Goal: Check status: Check status

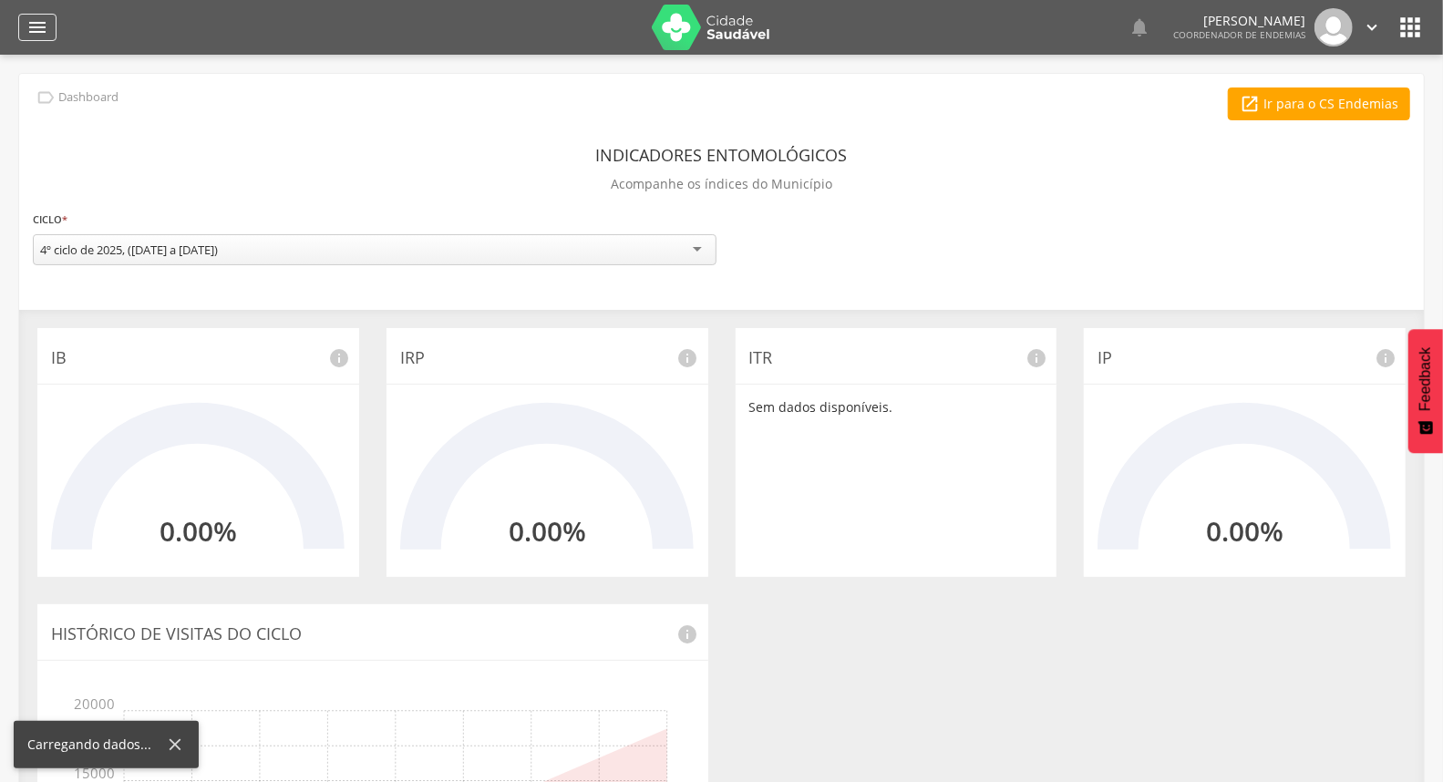
click at [38, 28] on icon "" at bounding box center [37, 27] width 22 height 22
click at [33, 39] on div "" at bounding box center [37, 27] width 38 height 27
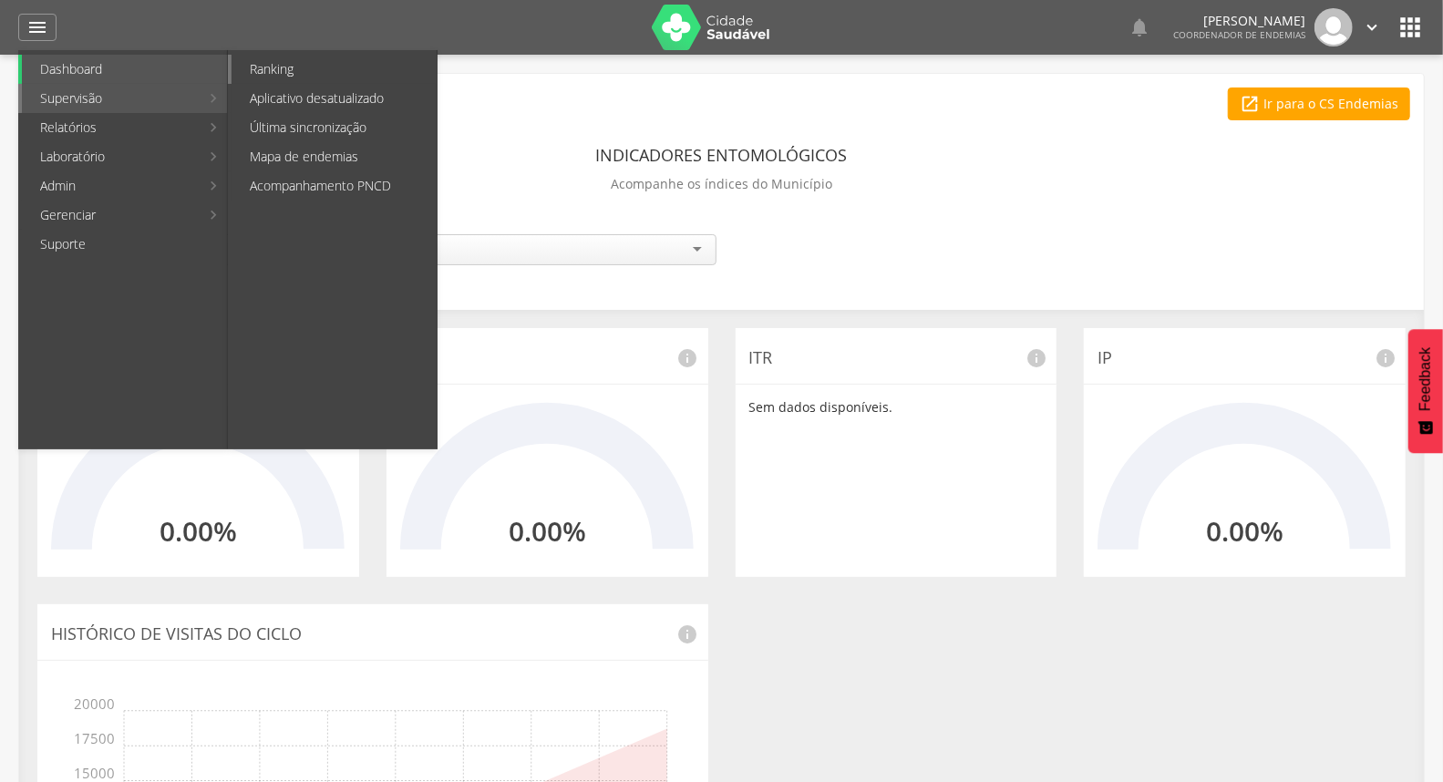
click at [285, 65] on link "Ranking" at bounding box center [333, 69] width 205 height 29
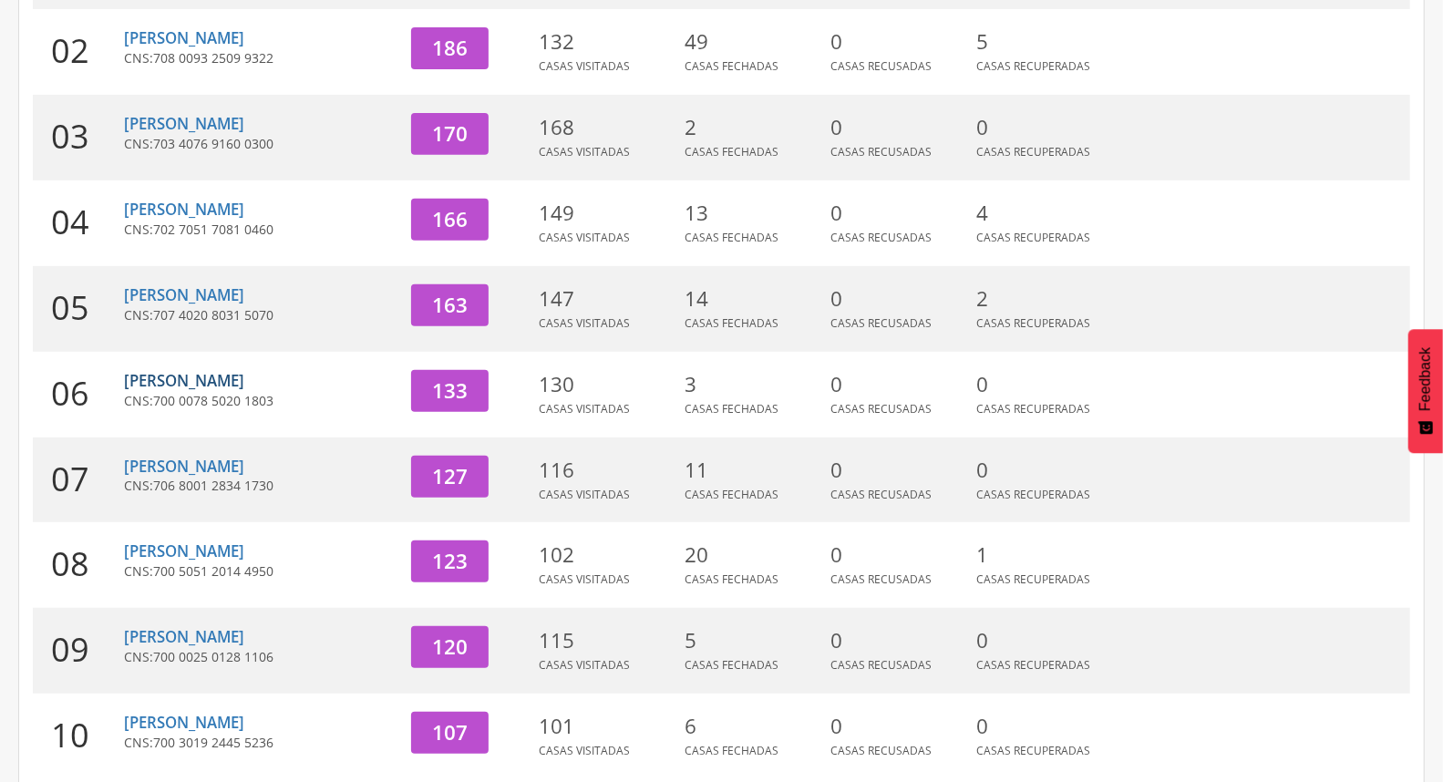
click at [244, 375] on link "[PERSON_NAME]" at bounding box center [184, 380] width 120 height 21
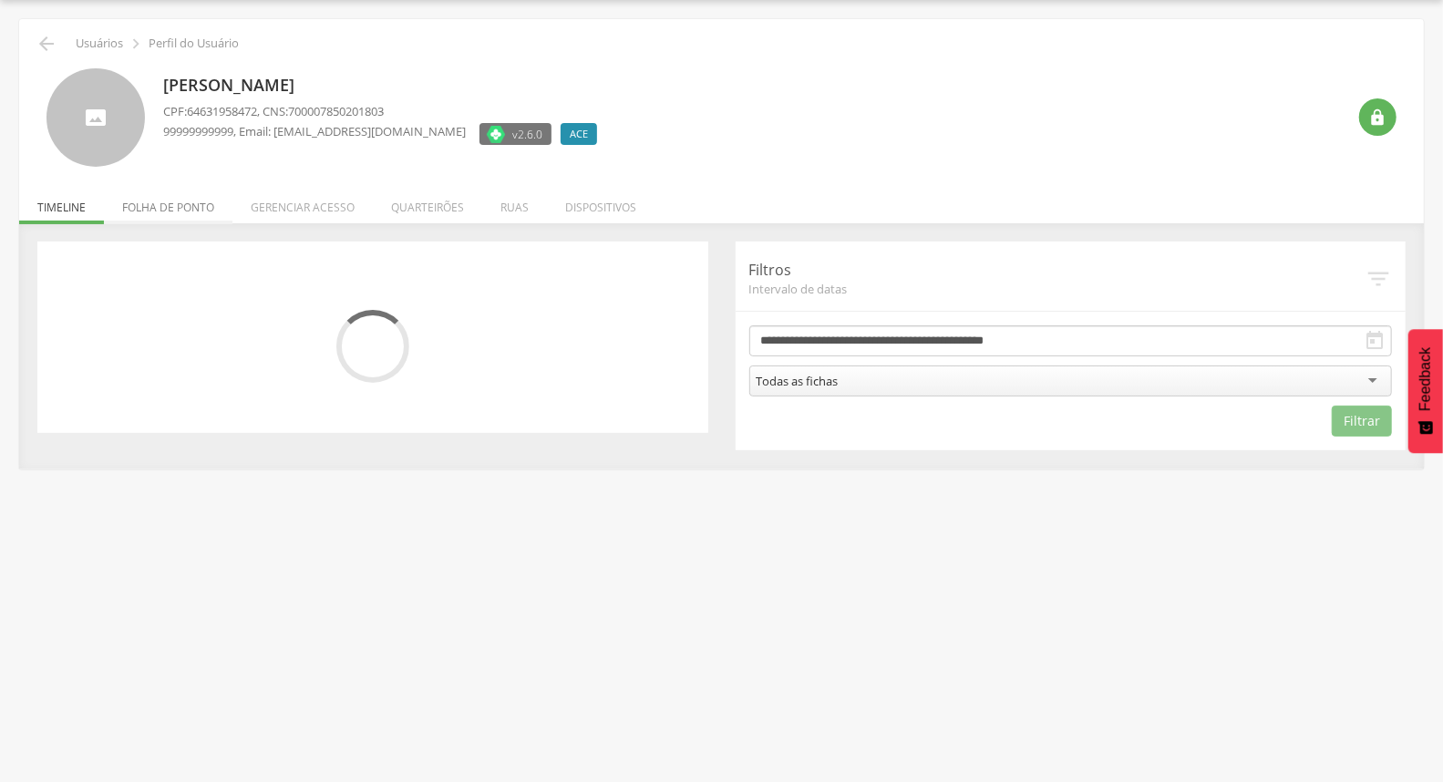
click at [153, 208] on li "Folha de ponto" at bounding box center [168, 202] width 128 height 43
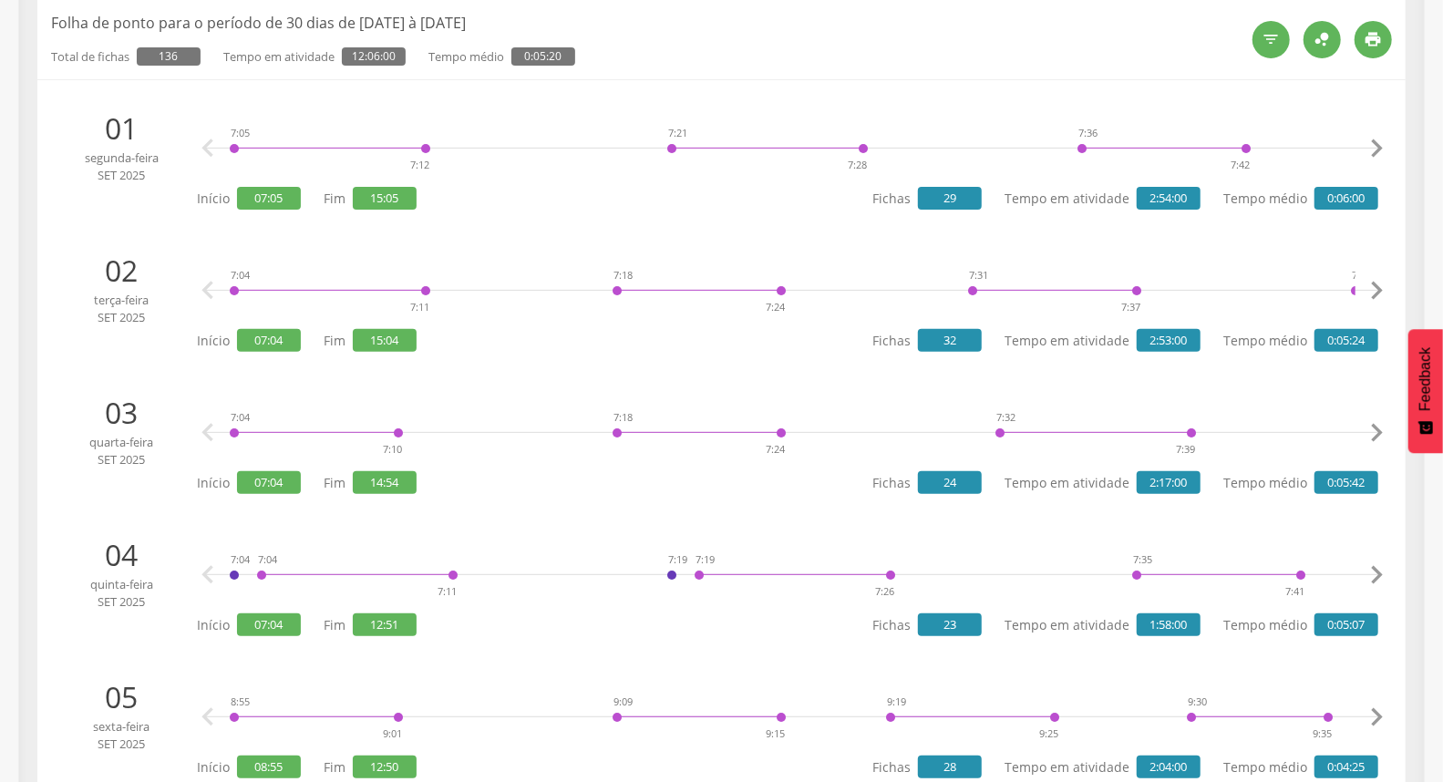
scroll to position [0, 0]
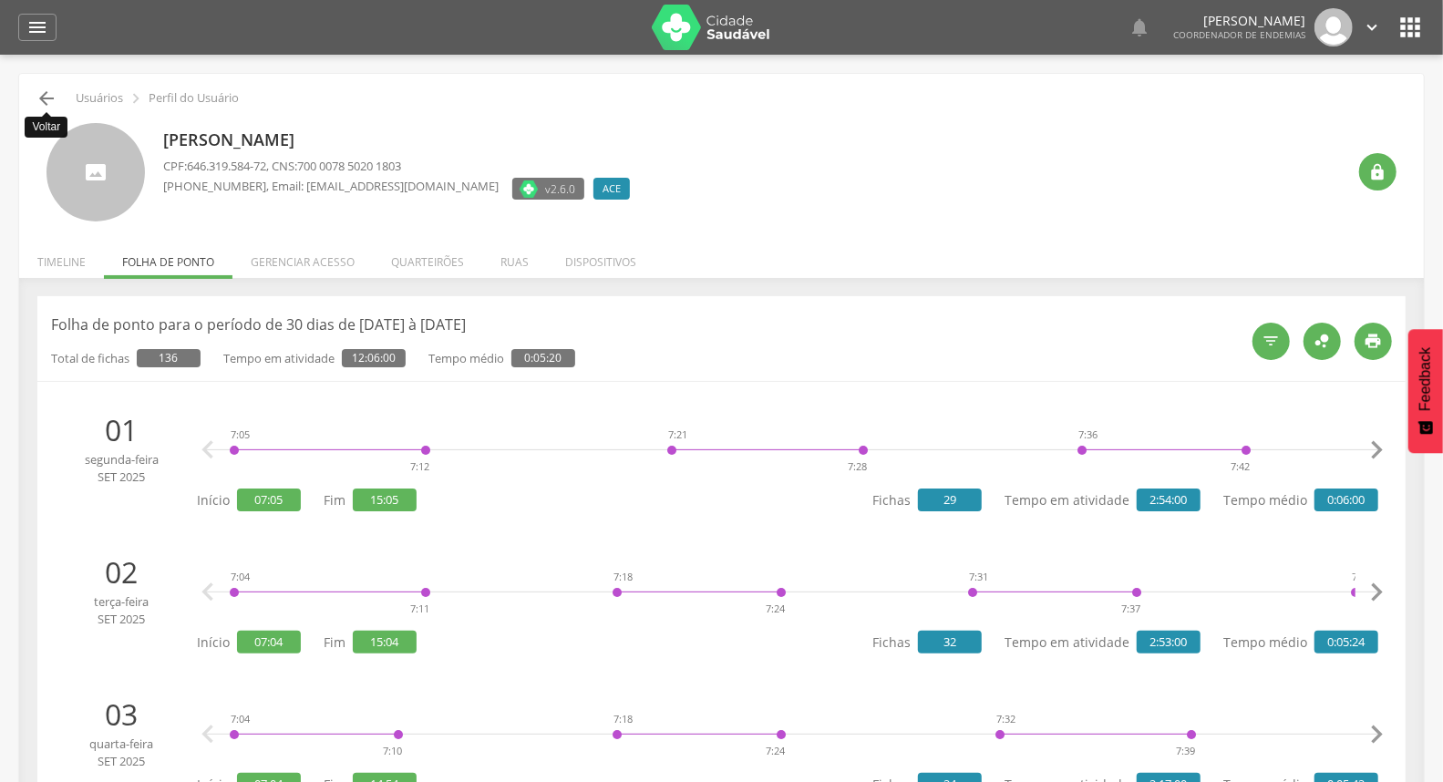
click at [47, 98] on icon "" at bounding box center [47, 98] width 22 height 22
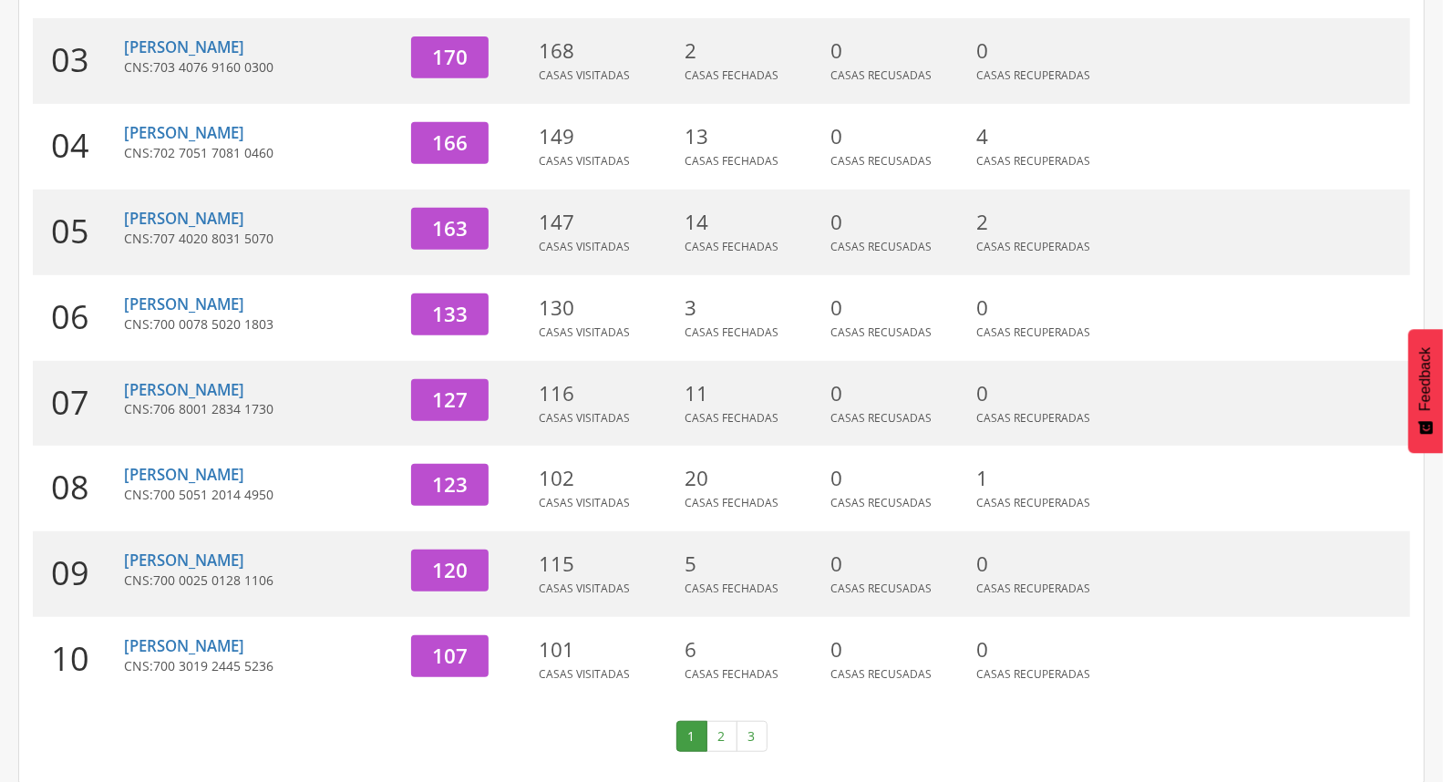
scroll to position [483, 0]
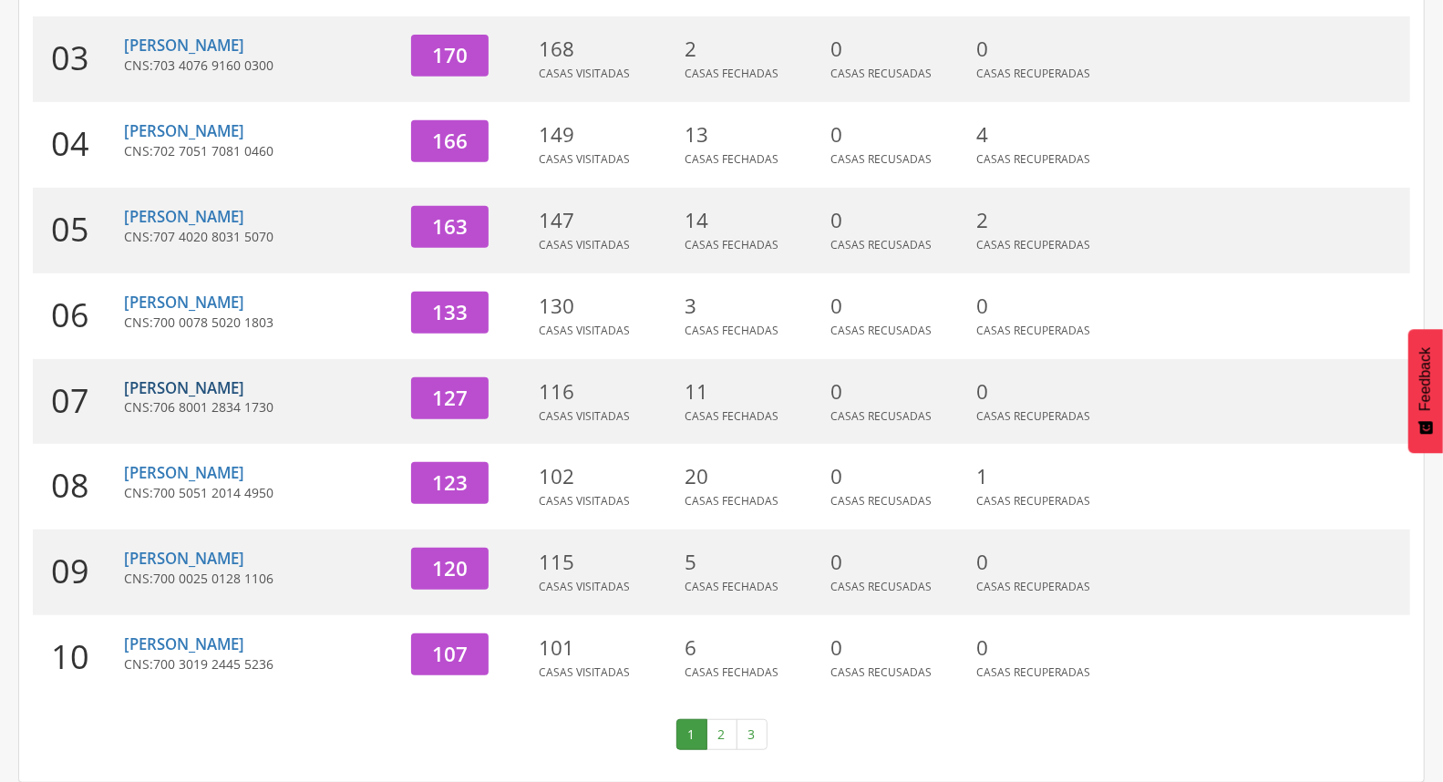
click at [244, 381] on link "[PERSON_NAME]" at bounding box center [184, 387] width 120 height 21
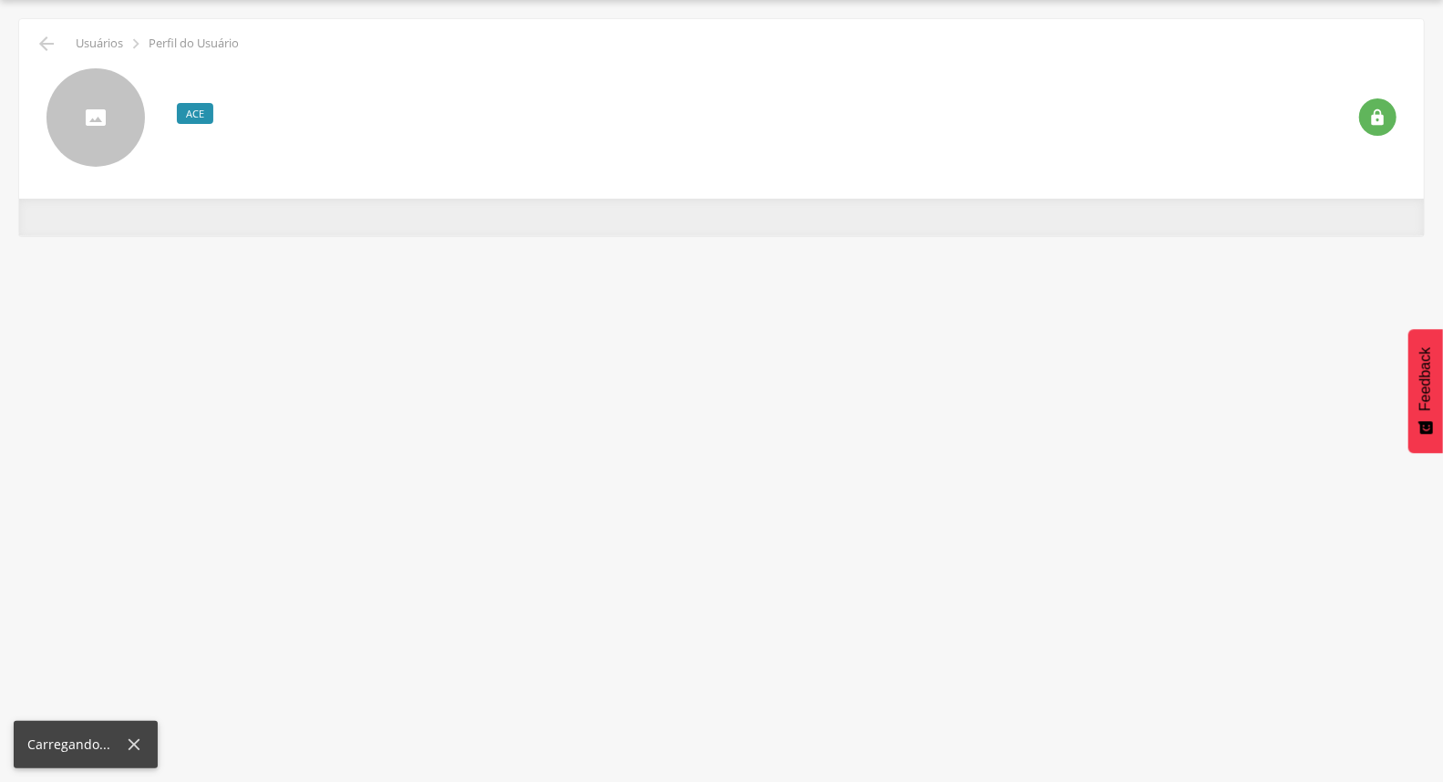
scroll to position [55, 0]
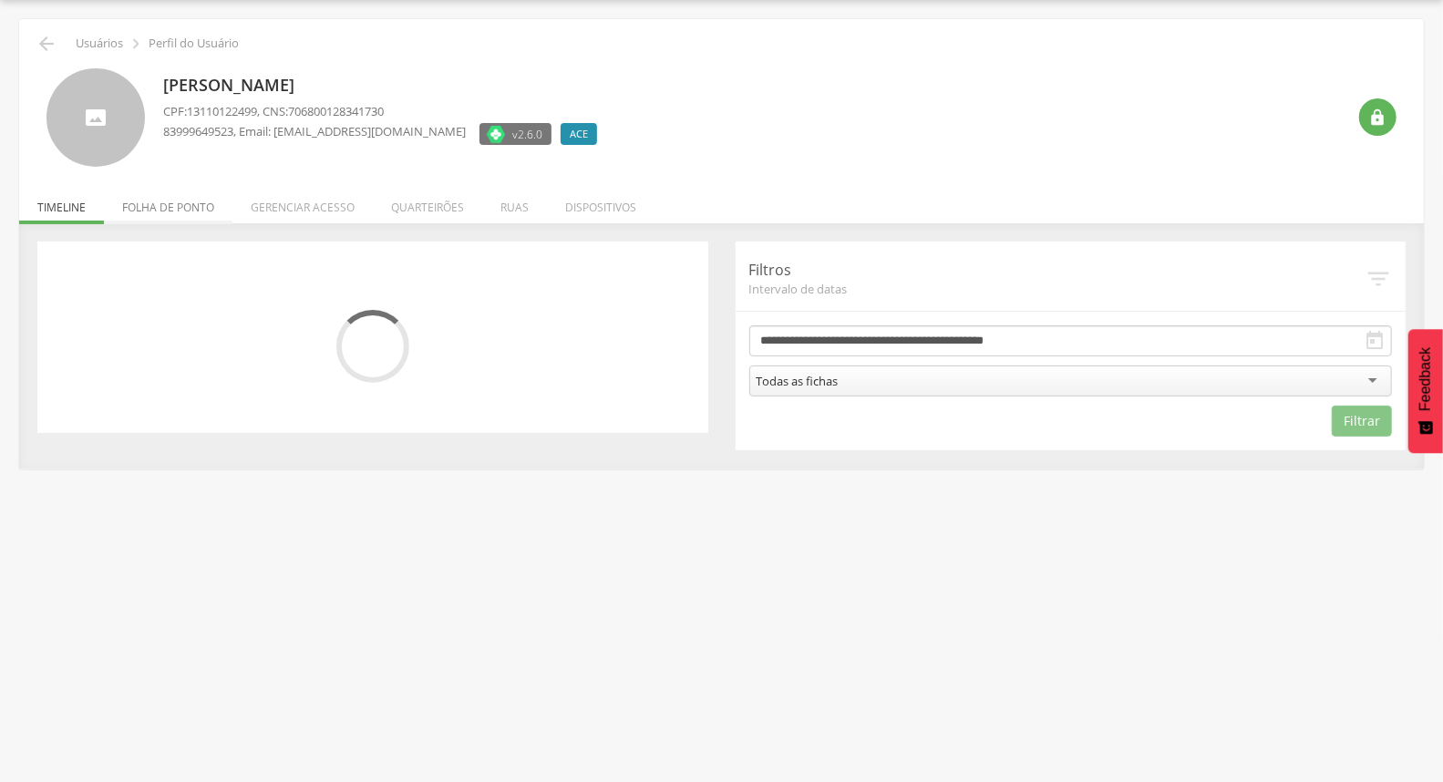
click at [201, 221] on li "Folha de ponto" at bounding box center [168, 202] width 128 height 43
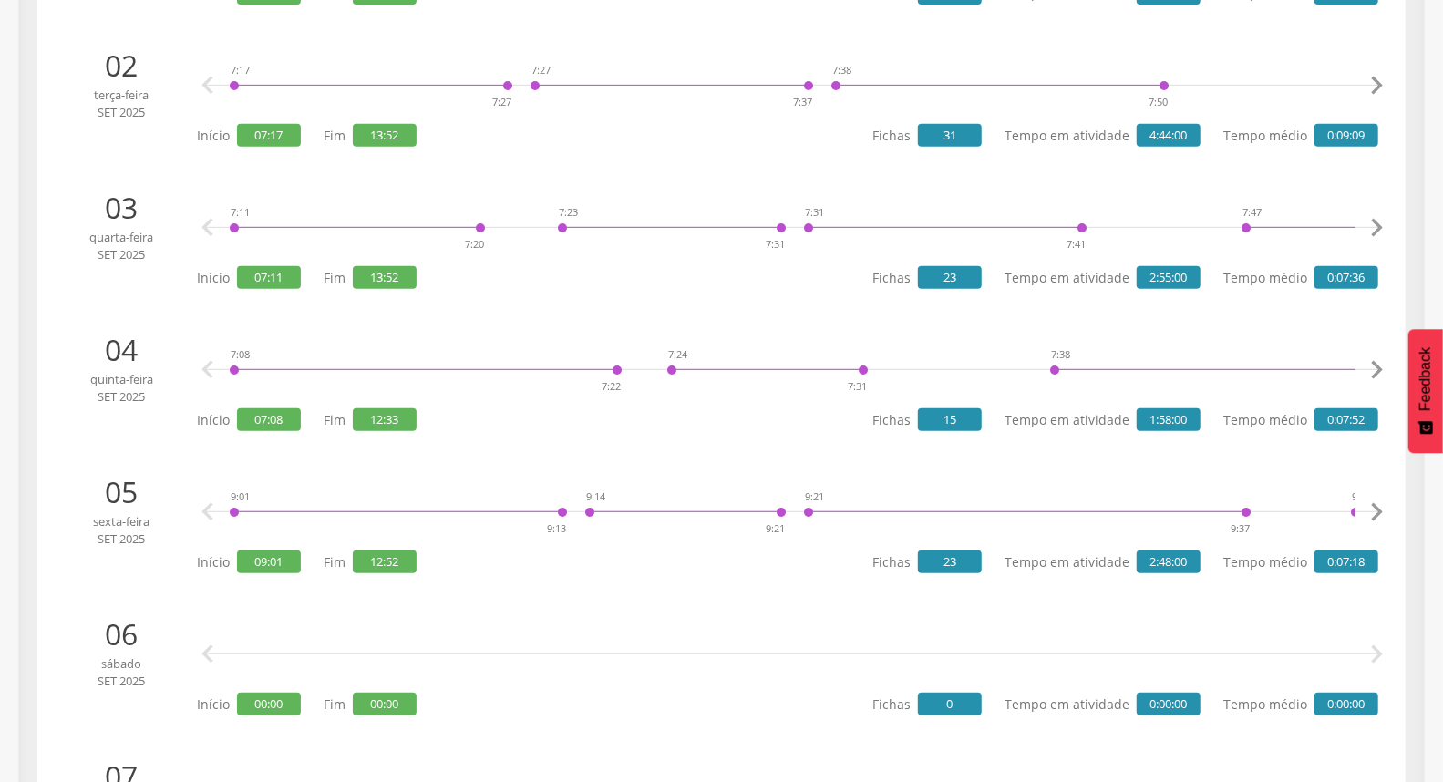
scroll to position [560, 0]
